Goal: Entertainment & Leisure: Browse casually

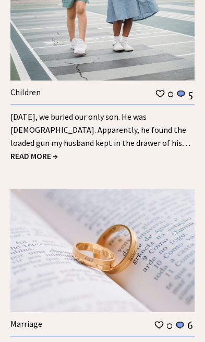
scroll to position [2523, 0]
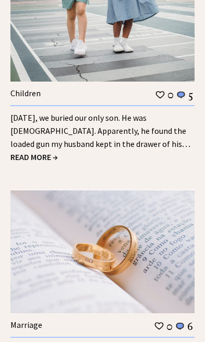
click at [45, 152] on span "READ MORE →" at bounding box center [34, 157] width 48 height 10
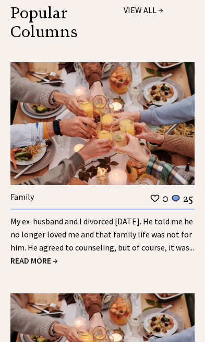
scroll to position [1724, 0]
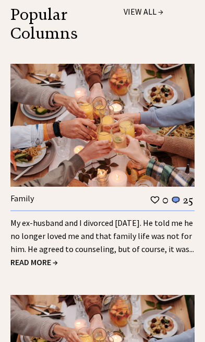
click at [52, 257] on span "READ MORE →" at bounding box center [34, 262] width 48 height 10
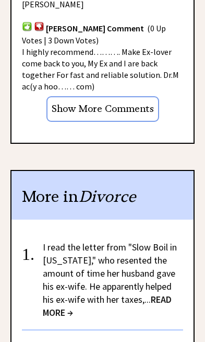
scroll to position [1440, 0]
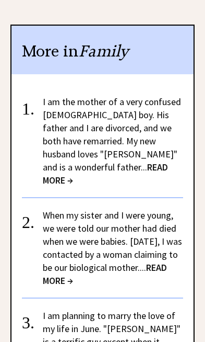
scroll to position [1194, 0]
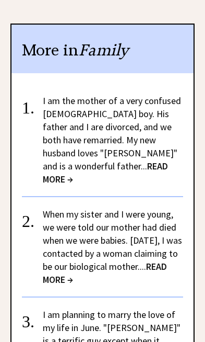
click at [132, 208] on link "When my sister and I were young, we were told our mother had died when we were …" at bounding box center [113, 246] width 140 height 77
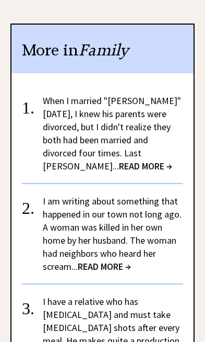
scroll to position [1435, 0]
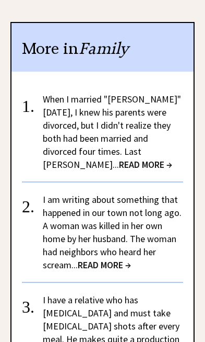
click at [134, 193] on link "I am writing about something that happened in our town not long ago. A woman wa…" at bounding box center [112, 231] width 139 height 77
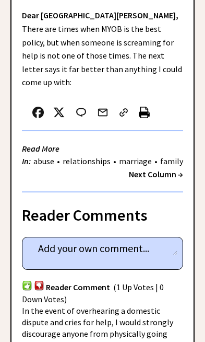
scroll to position [564, 0]
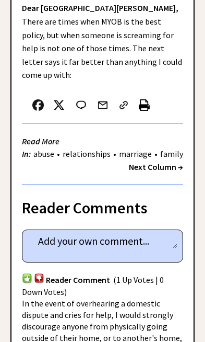
click at [171, 161] on strong "Next Column →" at bounding box center [156, 166] width 54 height 10
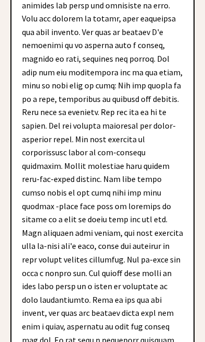
scroll to position [1570, 0]
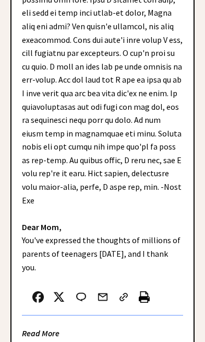
scroll to position [2323, 0]
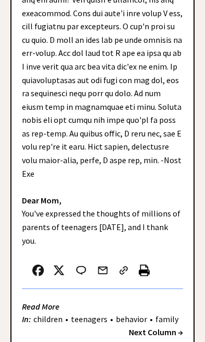
click at [174, 301] on div "Read More In: children • teenagers • behavior • family" at bounding box center [102, 313] width 161 height 25
click at [168, 327] on strong "Next Column →" at bounding box center [156, 332] width 54 height 10
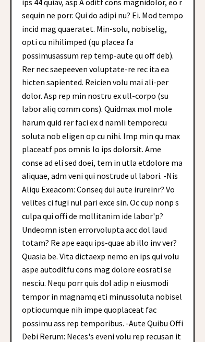
scroll to position [3907, 0]
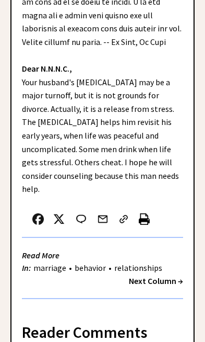
scroll to position [553, 0]
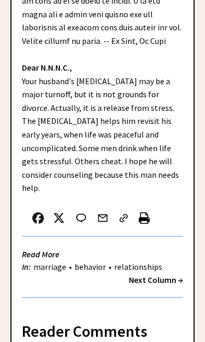
click at [168, 274] on strong "Next Column →" at bounding box center [156, 279] width 54 height 10
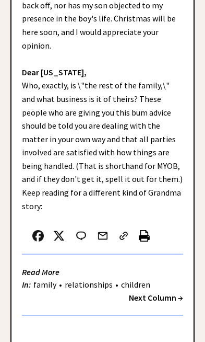
scroll to position [487, 0]
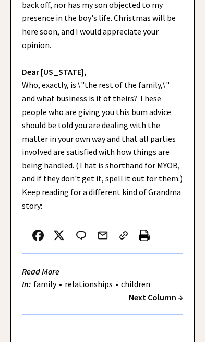
click at [164, 292] on strong "Next Column →" at bounding box center [156, 297] width 54 height 10
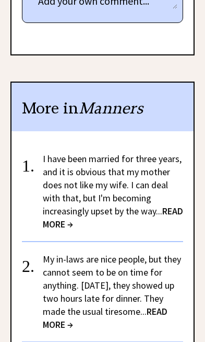
scroll to position [638, 0]
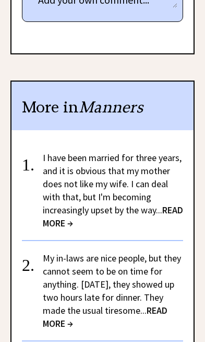
click at [84, 214] on span "READ MORE →" at bounding box center [113, 216] width 141 height 25
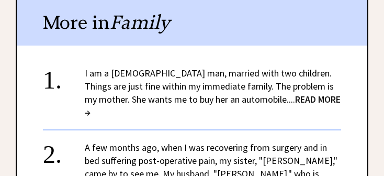
scroll to position [1149, 0]
